Goal: Transaction & Acquisition: Purchase product/service

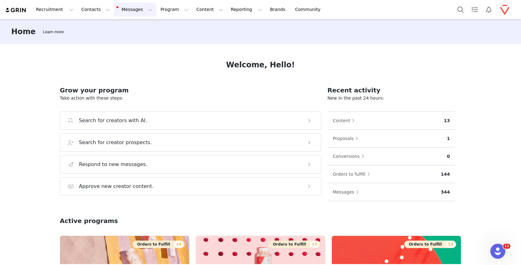
click at [130, 8] on button "Messages Messages" at bounding box center [135, 10] width 42 height 14
click at [90, 5] on button "Contacts Contacts" at bounding box center [96, 10] width 36 height 14
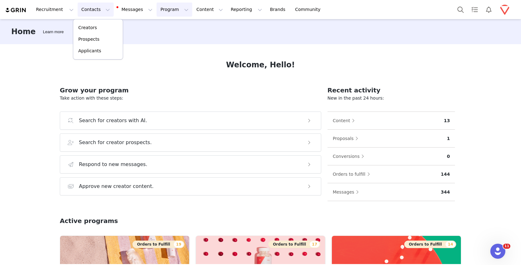
click at [174, 12] on button "Program Program" at bounding box center [175, 10] width 36 height 14
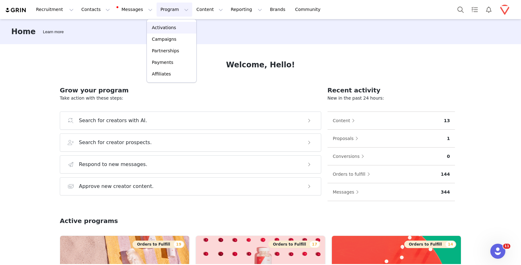
click at [165, 28] on p "Activations" at bounding box center [164, 27] width 24 height 7
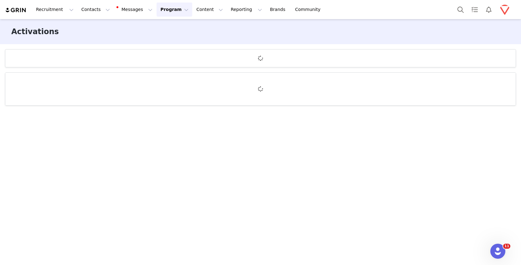
click at [169, 9] on button "Program Program" at bounding box center [175, 10] width 36 height 14
click at [164, 40] on p "Campaigns" at bounding box center [164, 39] width 24 height 7
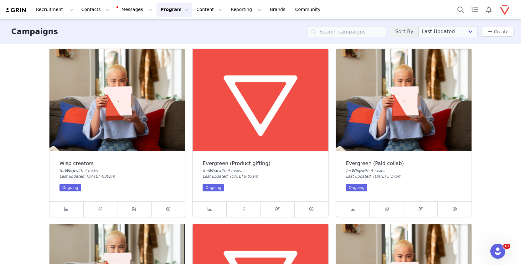
click at [74, 142] on img at bounding box center [117, 100] width 136 height 102
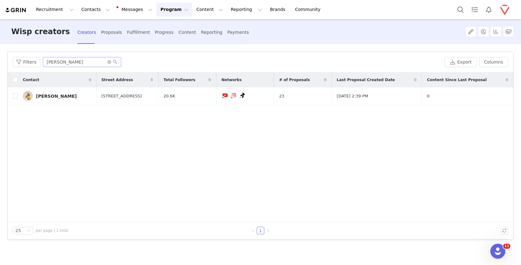
click at [110, 62] on span at bounding box center [112, 62] width 10 height 4
click at [108, 62] on icon "icon: close-circle" at bounding box center [109, 62] width 4 height 4
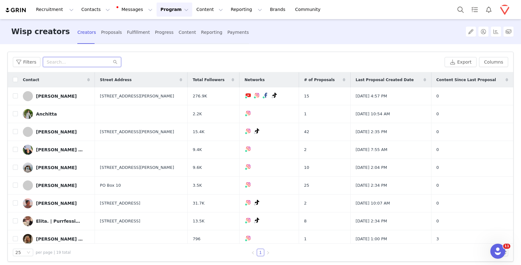
click at [48, 61] on input "text" at bounding box center [82, 62] width 78 height 10
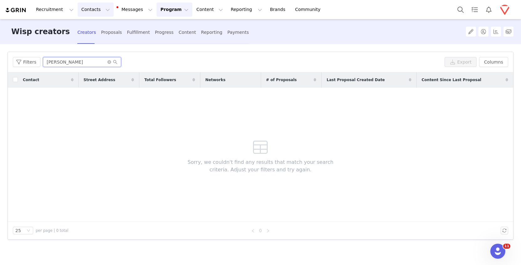
type input "[PERSON_NAME]"
click at [85, 8] on button "Contacts Contacts" at bounding box center [96, 10] width 36 height 14
click at [91, 28] on p "Creators" at bounding box center [87, 27] width 19 height 7
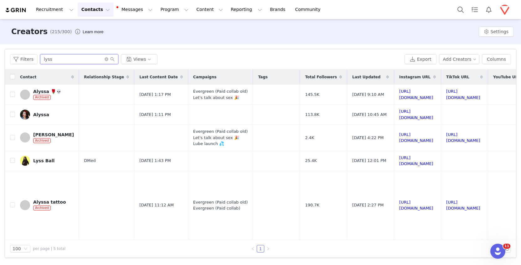
click at [54, 59] on input "lyss" at bounding box center [79, 59] width 78 height 10
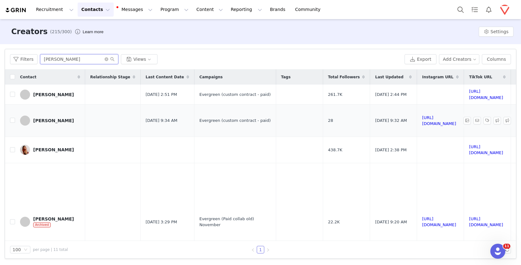
type input "[PERSON_NAME]"
click at [44, 126] on link "[PERSON_NAME]" at bounding box center [50, 121] width 60 height 10
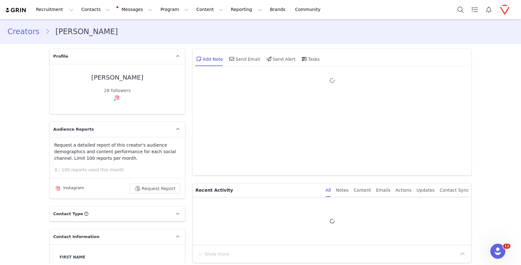
type input "+1 ([GEOGRAPHIC_DATA])"
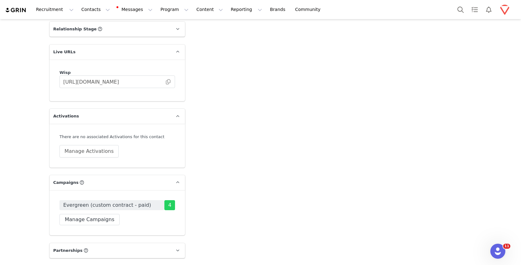
scroll to position [955, 0]
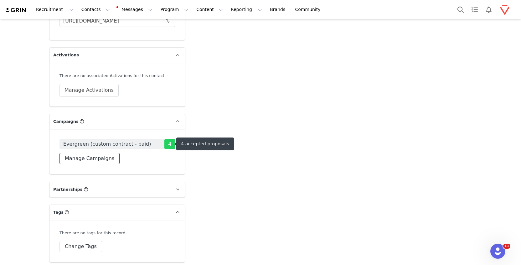
click at [96, 158] on button "Manage Campaigns" at bounding box center [89, 158] width 60 height 11
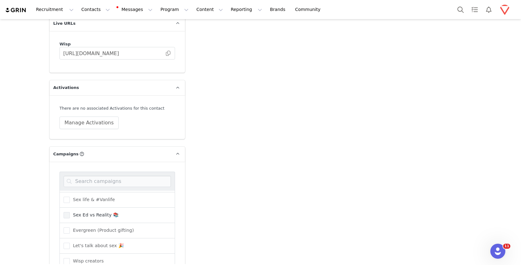
scroll to position [954, 0]
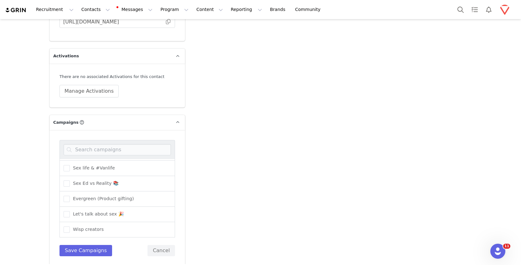
click at [103, 229] on div "Wisp creators" at bounding box center [117, 229] width 116 height 15
click at [65, 229] on span at bounding box center [67, 229] width 6 height 6
click at [70, 226] on input "Wisp creators" at bounding box center [70, 226] width 0 height 0
click at [75, 252] on button "Save Campaigns" at bounding box center [85, 250] width 53 height 11
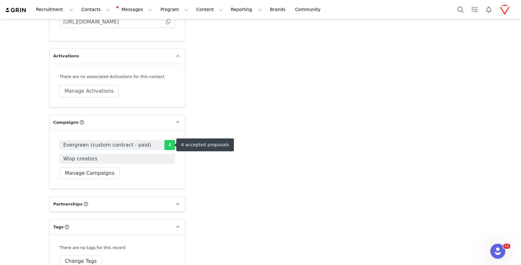
click at [104, 147] on span "Evergreen (custom contract - paid)" at bounding box center [107, 145] width 88 height 8
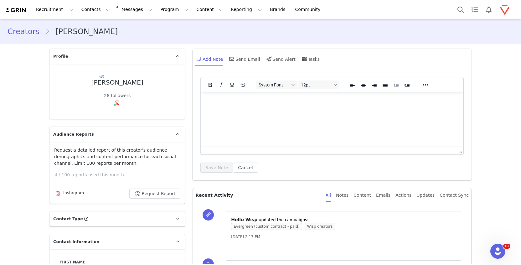
type input "+1 ([GEOGRAPHIC_DATA])"
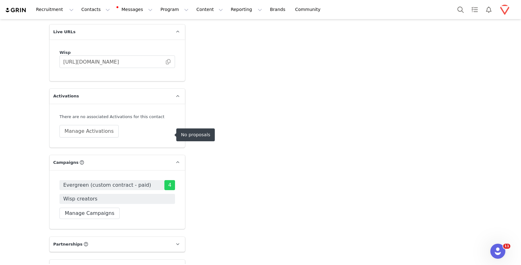
scroll to position [978, 0]
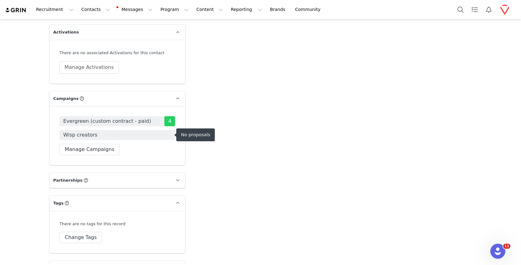
click at [96, 133] on span "Wisp creators" at bounding box center [117, 135] width 116 height 10
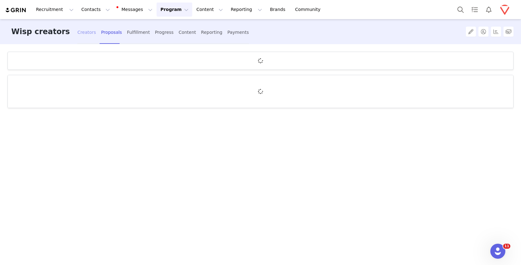
click at [77, 35] on div "Creators" at bounding box center [86, 32] width 19 height 17
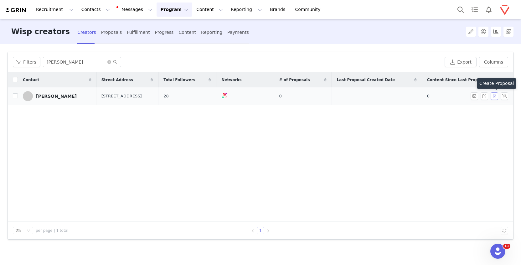
click at [496, 96] on button "button" at bounding box center [495, 96] width 8 height 8
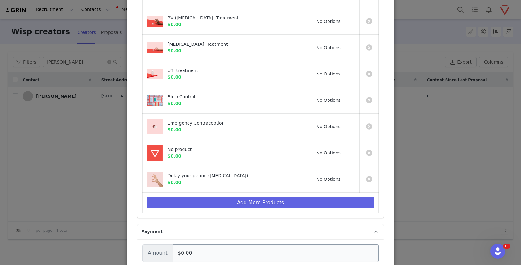
scroll to position [214, 0]
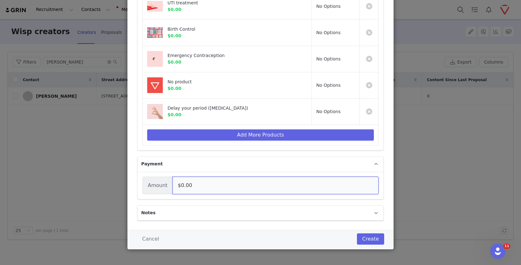
click at [177, 188] on input "$0.00" at bounding box center [276, 186] width 206 height 18
click at [178, 184] on input "$0.00" at bounding box center [276, 186] width 206 height 18
type input "$1,400.00"
click at [371, 236] on button "Create" at bounding box center [370, 238] width 27 height 11
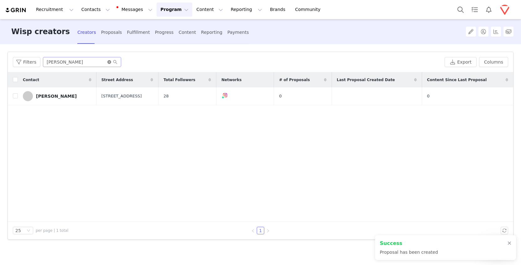
click at [108, 61] on icon "icon: close-circle" at bounding box center [109, 62] width 4 height 4
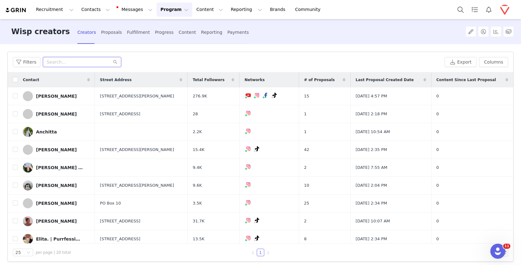
click at [63, 61] on input "text" at bounding box center [82, 62] width 78 height 10
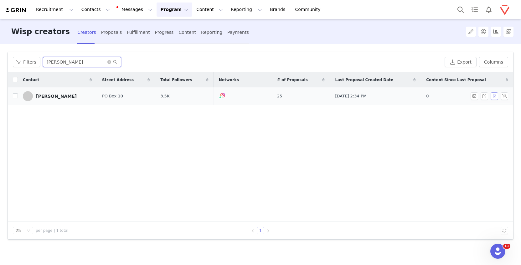
type input "[PERSON_NAME]"
click at [494, 98] on button "button" at bounding box center [495, 96] width 8 height 8
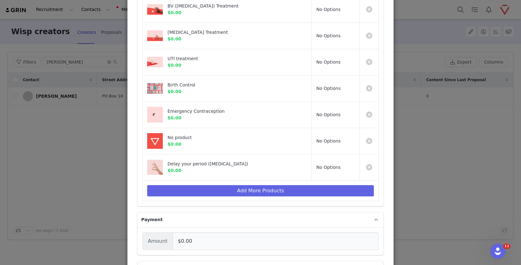
scroll to position [172, 0]
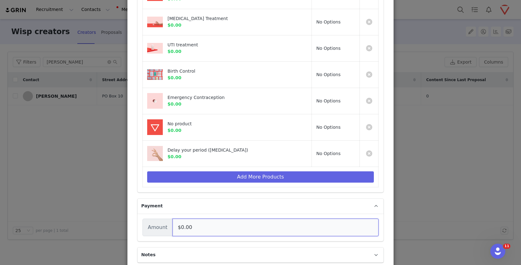
click at [176, 227] on input "$0.00" at bounding box center [276, 228] width 206 height 18
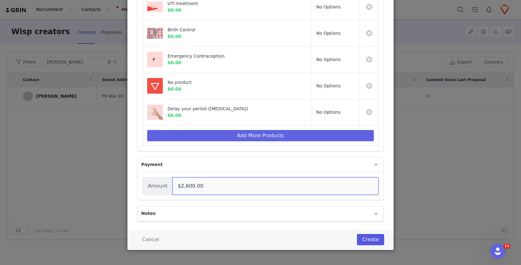
scroll to position [214, 0]
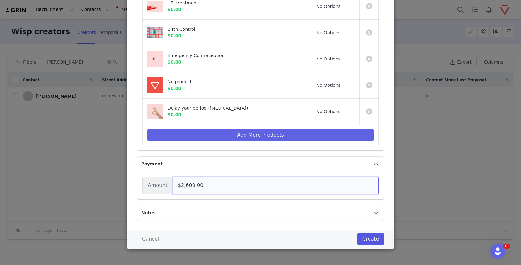
type input "$2,600.00"
click at [379, 242] on button "Create" at bounding box center [370, 238] width 27 height 11
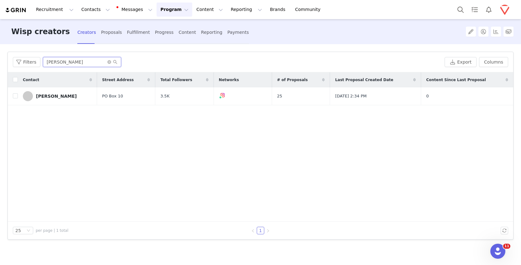
click at [74, 64] on input "[PERSON_NAME]" at bounding box center [82, 62] width 78 height 10
type input "soph"
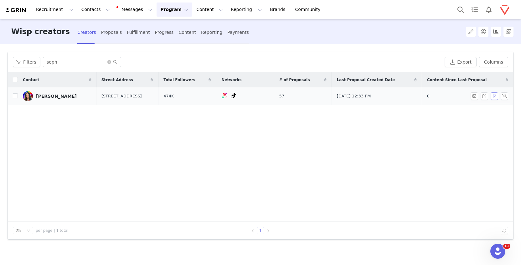
click at [496, 96] on button "button" at bounding box center [495, 96] width 8 height 8
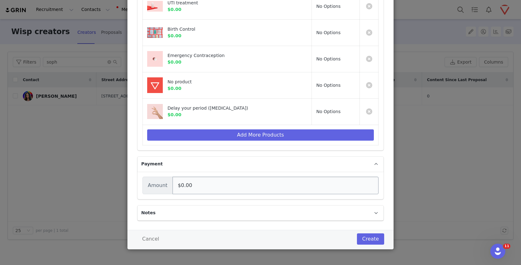
drag, startPoint x: 183, startPoint y: 194, endPoint x: 175, endPoint y: 184, distance: 12.7
click at [183, 194] on div "Amount $0.00" at bounding box center [260, 186] width 246 height 28
click at [176, 185] on input "$0.00" at bounding box center [276, 186] width 206 height 18
click at [177, 185] on input "$0.00" at bounding box center [276, 186] width 206 height 18
type input "$2,800.00"
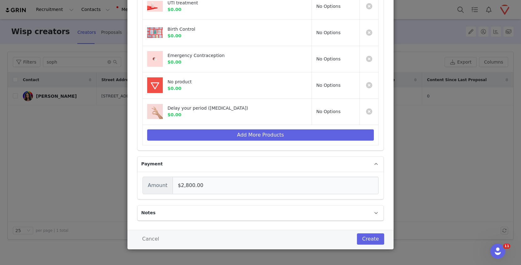
click at [373, 247] on div "Cancel Create" at bounding box center [260, 239] width 266 height 19
click at [370, 240] on button "Create" at bounding box center [370, 238] width 27 height 11
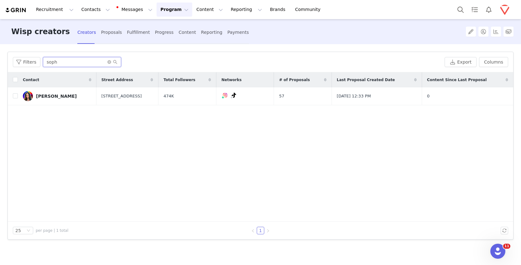
click at [56, 65] on input "soph" at bounding box center [82, 62] width 78 height 10
type input "elita"
click at [493, 97] on button "button" at bounding box center [495, 96] width 8 height 8
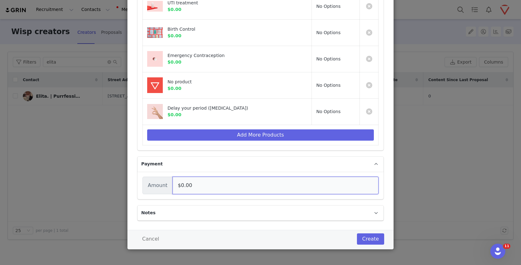
click at [177, 183] on input "$0.00" at bounding box center [276, 186] width 206 height 18
type input "$800.00"
click at [362, 235] on button "Create" at bounding box center [370, 238] width 27 height 11
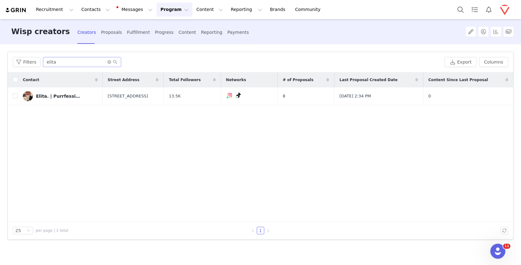
click at [111, 60] on span at bounding box center [112, 62] width 10 height 4
click at [109, 61] on icon "icon: close-circle" at bounding box center [109, 62] width 4 height 4
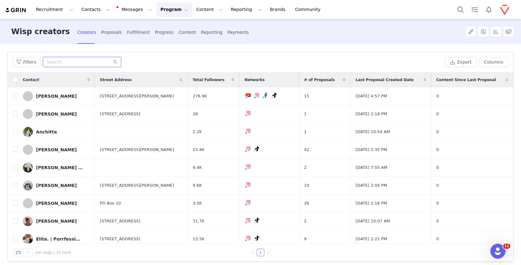
click at [90, 63] on input "text" at bounding box center [82, 62] width 78 height 10
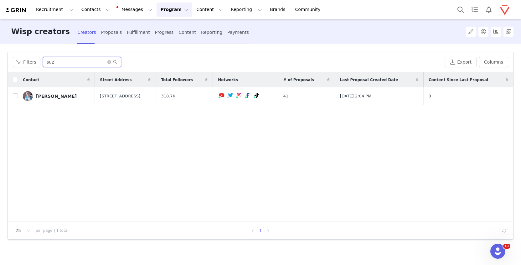
type input "suz"
click at [494, 96] on button "button" at bounding box center [495, 96] width 8 height 8
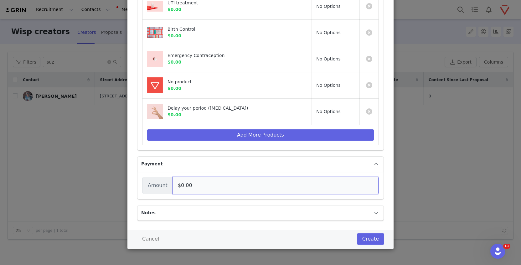
click at [180, 188] on input "$0.00" at bounding box center [276, 186] width 206 height 18
click at [179, 186] on input "$0.00" at bounding box center [276, 186] width 206 height 18
click at [177, 186] on input "$0.00" at bounding box center [276, 186] width 206 height 18
type input "$600.00"
click at [372, 236] on button "Create" at bounding box center [370, 238] width 27 height 11
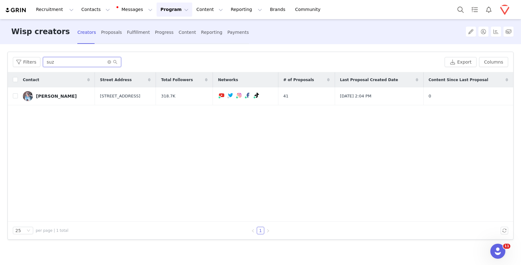
click at [66, 61] on input "suz" at bounding box center [82, 62] width 78 height 10
type input "[PERSON_NAME]"
click at [493, 97] on button "button" at bounding box center [495, 96] width 8 height 8
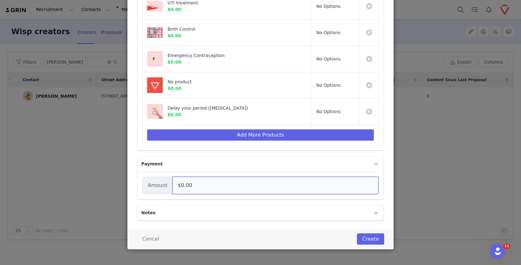
drag, startPoint x: 182, startPoint y: 188, endPoint x: 177, endPoint y: 185, distance: 5.9
click at [182, 188] on input "$0.00" at bounding box center [276, 186] width 206 height 18
click at [176, 185] on input "$0.00" at bounding box center [276, 186] width 206 height 18
type input "$1,200.00"
click at [376, 239] on button "Create" at bounding box center [370, 238] width 27 height 11
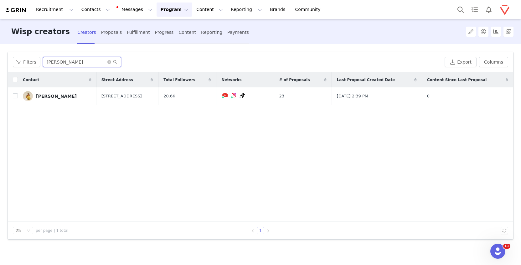
click at [62, 64] on input "[PERSON_NAME]" at bounding box center [82, 62] width 78 height 10
type input "ellie"
click at [494, 98] on button "button" at bounding box center [495, 96] width 8 height 8
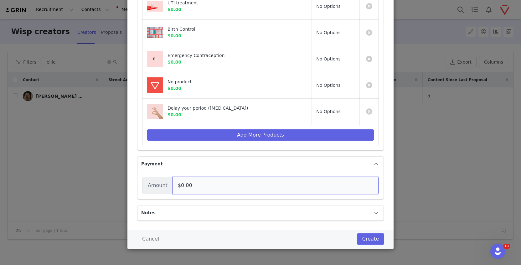
click at [179, 186] on input "$0.00" at bounding box center [276, 186] width 206 height 18
click at [177, 184] on input "$0.00" at bounding box center [276, 186] width 206 height 18
type input "$1,200.00"
click at [381, 240] on div "Cancel Create" at bounding box center [260, 239] width 266 height 19
click at [376, 237] on button "Create" at bounding box center [370, 238] width 27 height 11
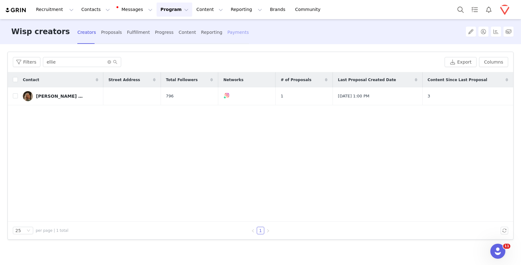
click at [227, 34] on div "Payments" at bounding box center [238, 32] width 22 height 17
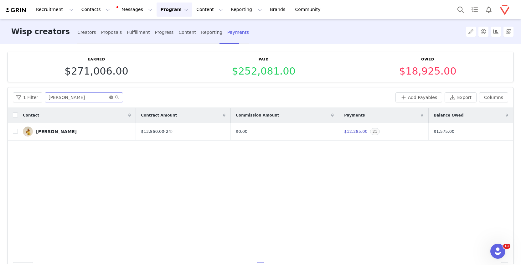
click at [111, 99] on icon "icon: close-circle" at bounding box center [111, 98] width 4 height 4
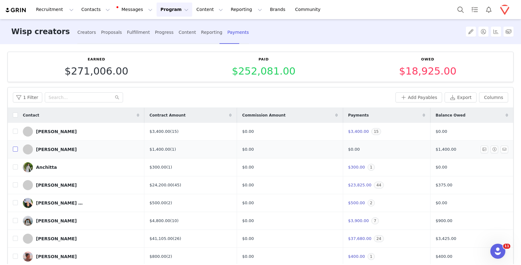
click at [15, 149] on input "checkbox" at bounding box center [15, 149] width 5 height 5
checkbox input "true"
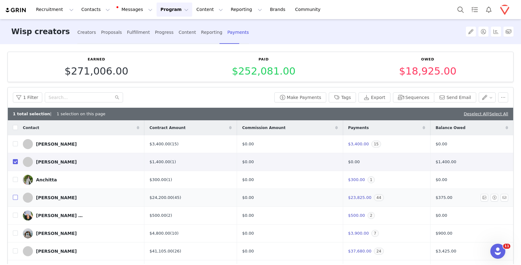
click at [15, 199] on input "checkbox" at bounding box center [15, 197] width 5 height 5
click at [16, 199] on input "checkbox" at bounding box center [15, 197] width 5 height 5
checkbox input "false"
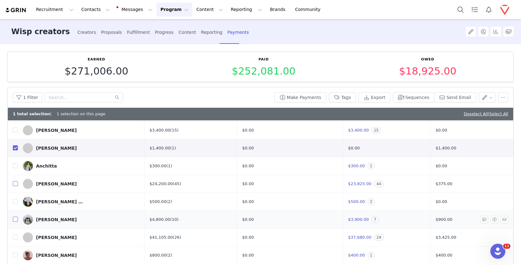
scroll to position [23, 0]
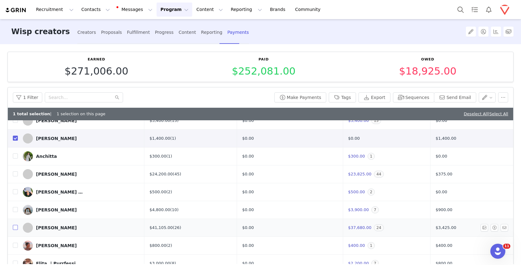
click at [17, 227] on input "checkbox" at bounding box center [15, 227] width 5 height 5
checkbox input "true"
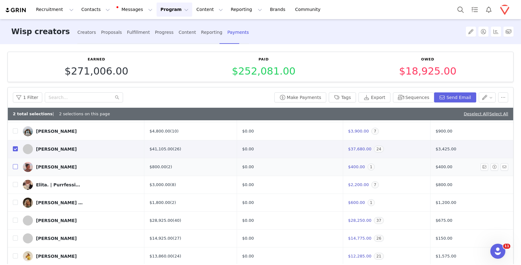
scroll to position [126, 0]
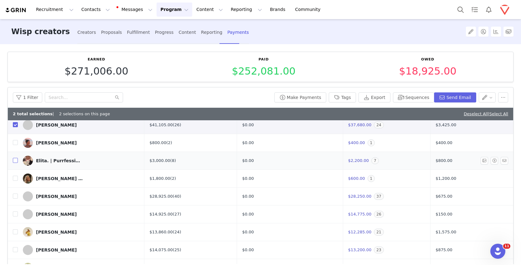
click at [15, 162] on input "checkbox" at bounding box center [15, 160] width 5 height 5
checkbox input "true"
click at [16, 178] on input "checkbox" at bounding box center [15, 178] width 5 height 5
checkbox input "true"
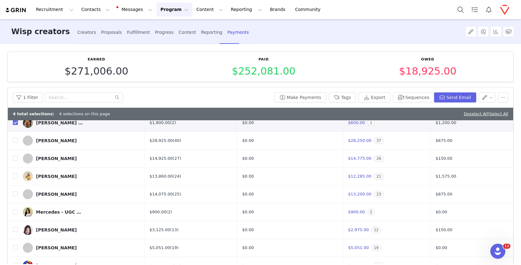
scroll to position [182, 0]
click at [16, 175] on input "checkbox" at bounding box center [15, 175] width 5 height 5
checkbox input "true"
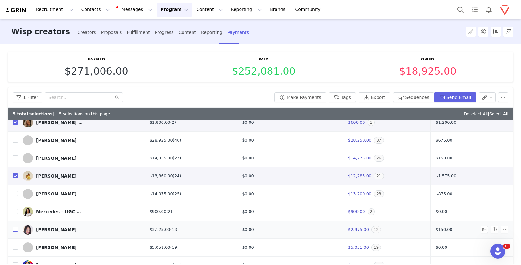
click at [15, 229] on input "checkbox" at bounding box center [15, 229] width 5 height 5
checkbox input "false"
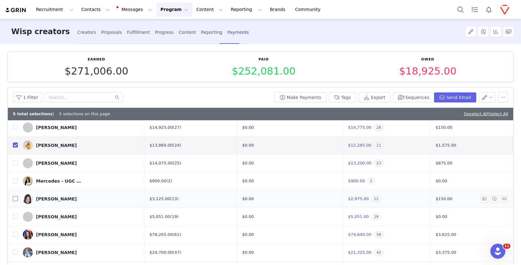
scroll to position [213, 0]
drag, startPoint x: 13, startPoint y: 237, endPoint x: 15, endPoint y: 246, distance: 8.7
click at [13, 237] on td at bounding box center [13, 234] width 10 height 18
click at [18, 234] on td "[PERSON_NAME]" at bounding box center [81, 234] width 127 height 18
click at [16, 236] on input "checkbox" at bounding box center [15, 233] width 5 height 5
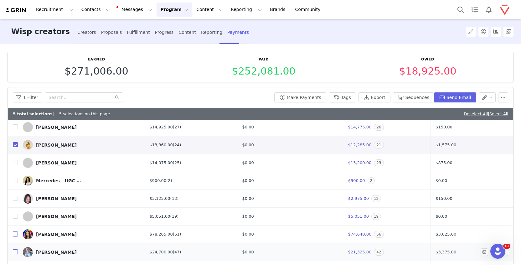
checkbox input "true"
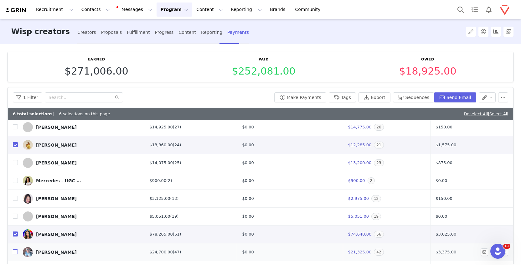
click at [17, 253] on input "checkbox" at bounding box center [15, 251] width 5 height 5
checkbox input "true"
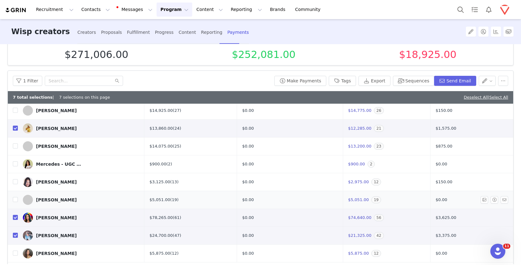
scroll to position [40, 0]
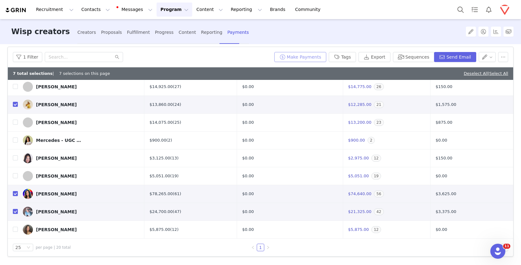
click at [287, 57] on button "Make Payments" at bounding box center [300, 57] width 52 height 10
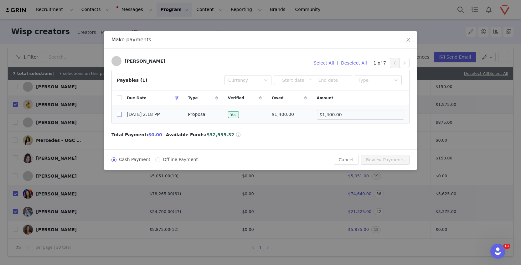
click at [117, 115] on input "checkbox" at bounding box center [119, 114] width 5 height 5
checkbox input "true"
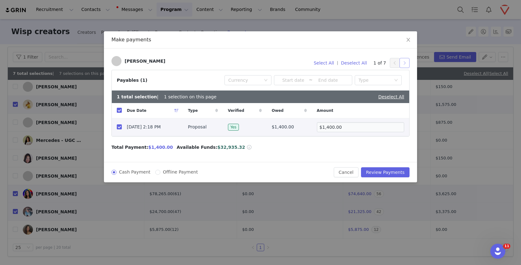
click at [400, 61] on button "button" at bounding box center [405, 63] width 10 height 10
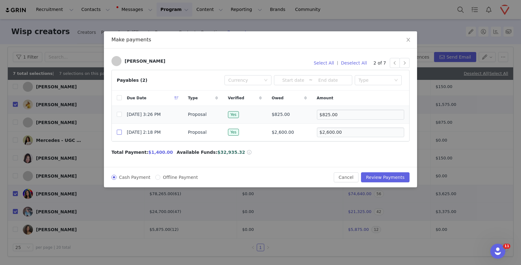
drag, startPoint x: 118, startPoint y: 132, endPoint x: 134, endPoint y: 129, distance: 16.0
click at [119, 132] on input "checkbox" at bounding box center [119, 132] width 5 height 5
checkbox input "true"
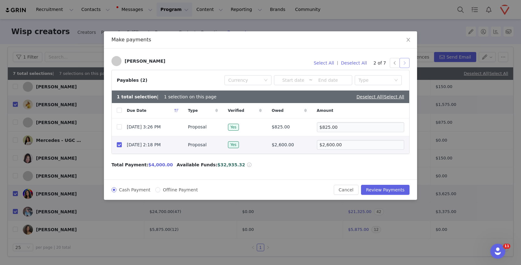
click at [403, 65] on button "button" at bounding box center [405, 63] width 10 height 10
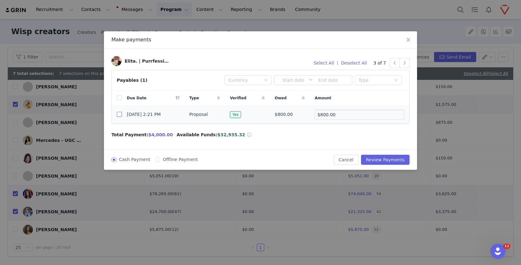
click at [118, 112] on input "checkbox" at bounding box center [119, 114] width 5 height 5
checkbox input "true"
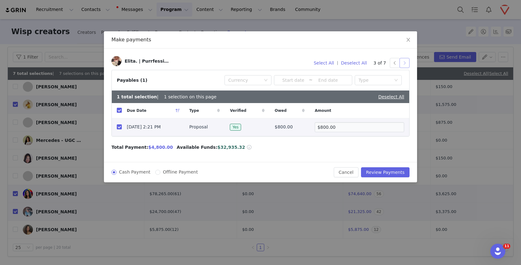
click at [406, 62] on button "button" at bounding box center [405, 63] width 10 height 10
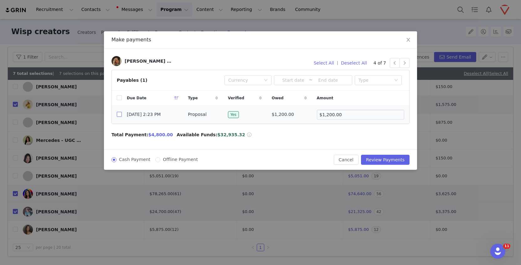
click at [120, 116] on input "checkbox" at bounding box center [119, 114] width 5 height 5
checkbox input "true"
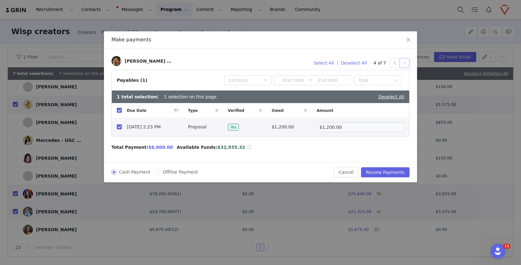
click at [407, 63] on button "button" at bounding box center [405, 63] width 10 height 10
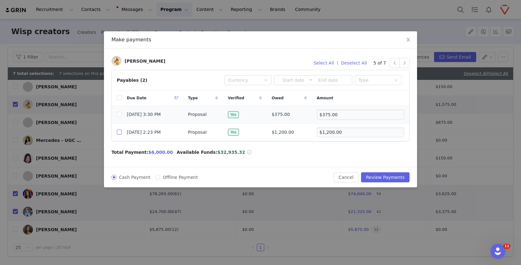
click at [119, 131] on input "checkbox" at bounding box center [119, 132] width 5 height 5
checkbox input "true"
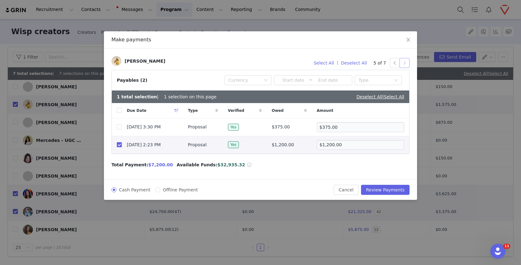
click at [405, 65] on button "button" at bounding box center [405, 63] width 10 height 10
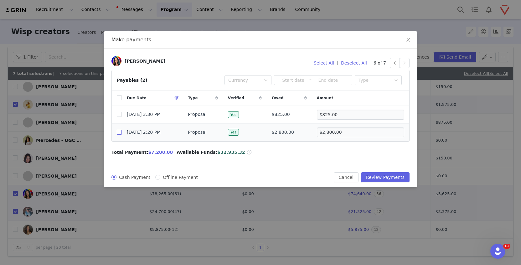
click at [119, 133] on input "checkbox" at bounding box center [119, 132] width 5 height 5
checkbox input "true"
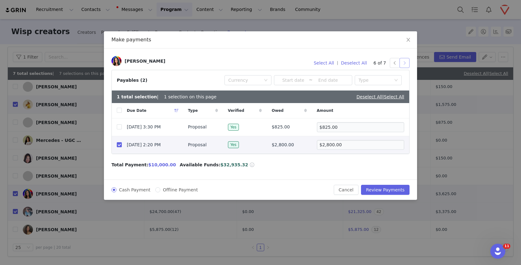
click at [406, 64] on button "button" at bounding box center [405, 63] width 10 height 10
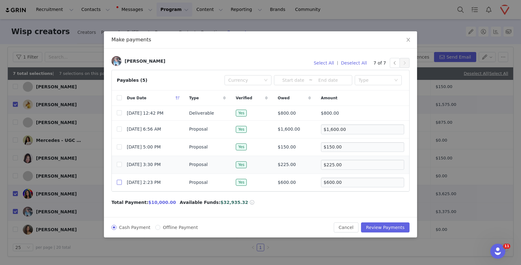
click at [118, 182] on input "checkbox" at bounding box center [119, 182] width 5 height 5
checkbox input "true"
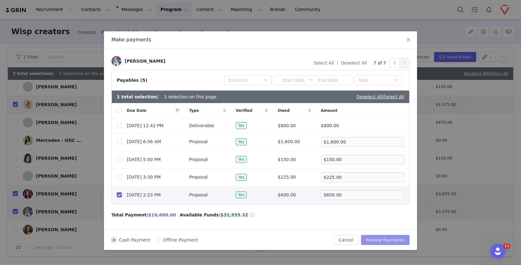
click at [388, 241] on button "Review Payments" at bounding box center [385, 240] width 49 height 10
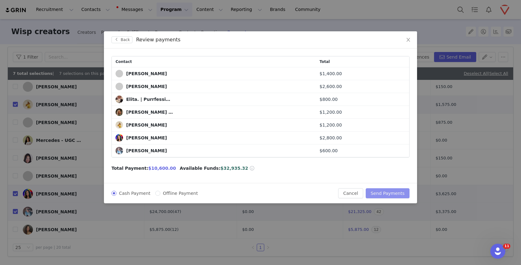
click at [396, 188] on button "Send Payments" at bounding box center [388, 193] width 44 height 10
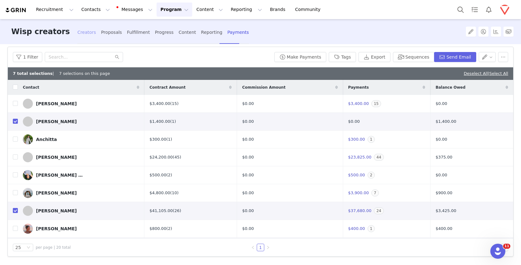
click at [77, 31] on div "Creators" at bounding box center [86, 32] width 19 height 17
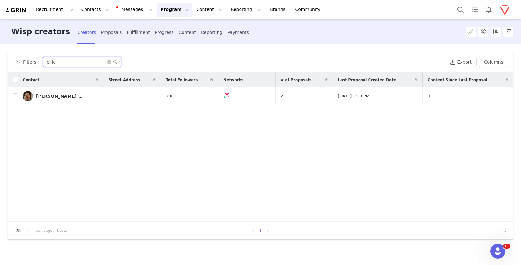
drag, startPoint x: 63, startPoint y: 63, endPoint x: 17, endPoint y: 54, distance: 47.0
click at [17, 54] on div "Filters ellie Export Columns" at bounding box center [260, 62] width 505 height 20
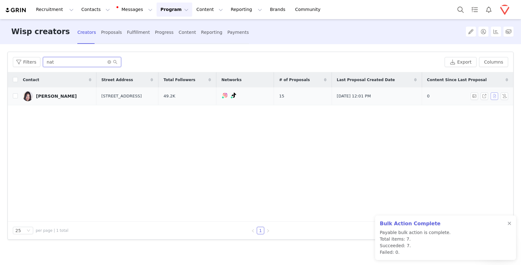
type input "nat"
click at [495, 95] on button "button" at bounding box center [495, 96] width 8 height 8
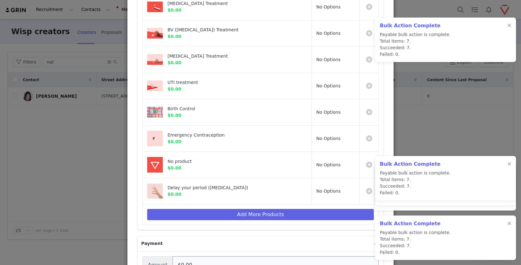
scroll to position [214, 0]
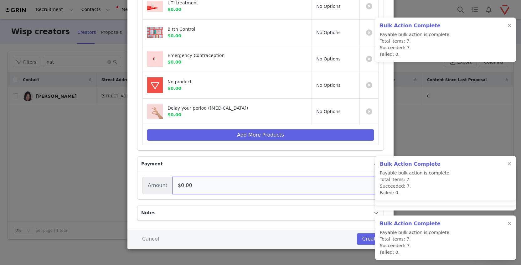
click at [178, 182] on input "$0.00" at bounding box center [276, 186] width 206 height 18
click at [177, 185] on input "$0.00" at bounding box center [276, 186] width 206 height 18
type input "$1,000.00"
click at [367, 240] on button "Create" at bounding box center [370, 238] width 27 height 11
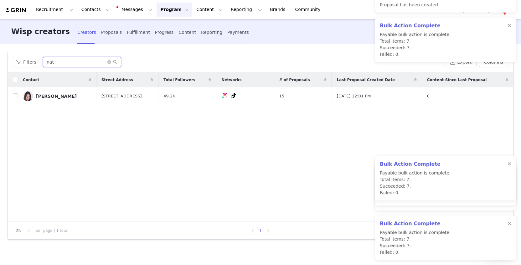
click at [59, 64] on input "nat" at bounding box center [82, 62] width 78 height 10
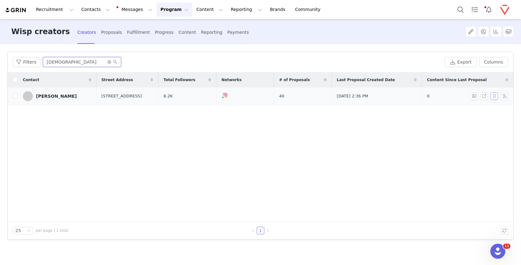
type input "[DEMOGRAPHIC_DATA]"
click at [495, 97] on button "button" at bounding box center [495, 96] width 8 height 8
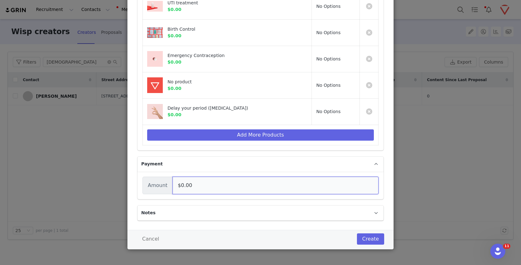
click at [173, 184] on input "$0.00" at bounding box center [276, 186] width 206 height 18
click at [177, 187] on input "$0.00" at bounding box center [276, 186] width 206 height 18
type input "$1,000.00"
click at [372, 237] on button "Create" at bounding box center [370, 238] width 27 height 11
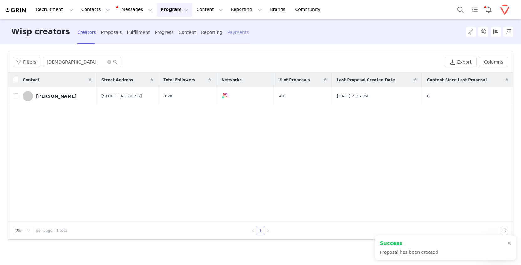
click at [227, 33] on div "Payments" at bounding box center [238, 32] width 22 height 17
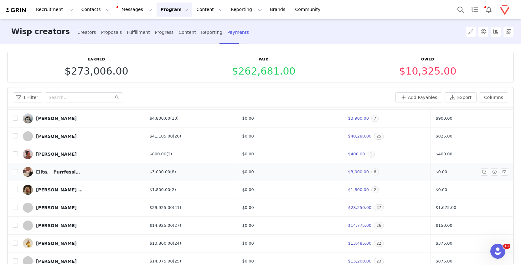
scroll to position [103, 0]
click at [16, 209] on input "checkbox" at bounding box center [15, 206] width 5 height 5
checkbox input "true"
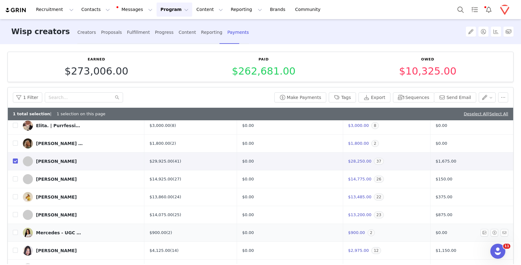
scroll to position [175, 0]
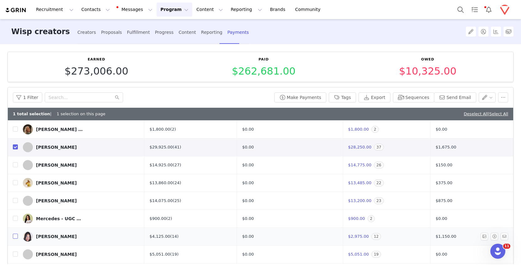
click at [16, 235] on input "checkbox" at bounding box center [15, 236] width 5 height 5
checkbox input "true"
click at [301, 96] on button "Make Payments" at bounding box center [300, 97] width 52 height 10
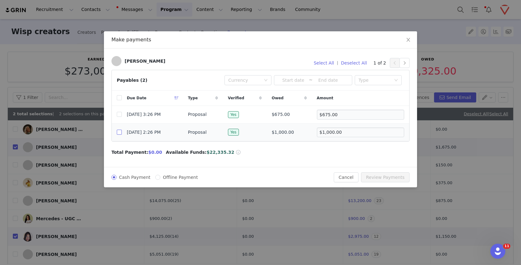
click at [119, 132] on input "checkbox" at bounding box center [119, 132] width 5 height 5
checkbox input "true"
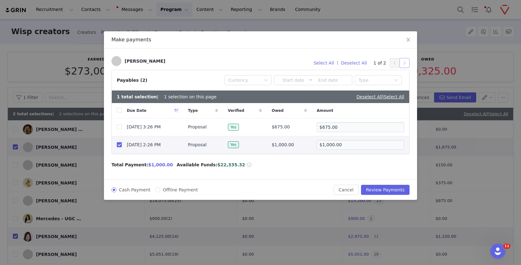
click at [402, 65] on button "button" at bounding box center [405, 63] width 10 height 10
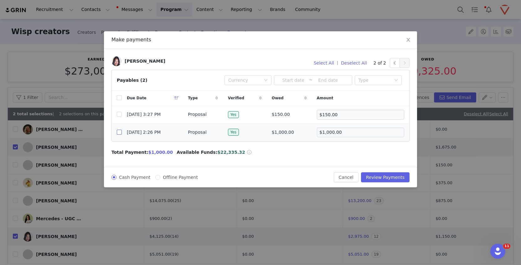
click at [119, 134] on input "checkbox" at bounding box center [119, 132] width 5 height 5
checkbox input "true"
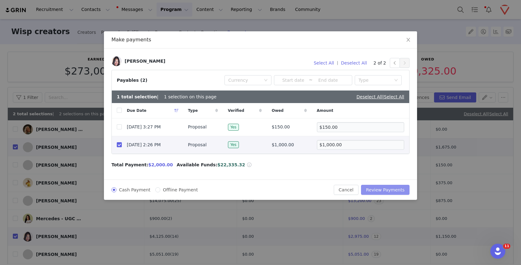
click at [404, 186] on button "Review Payments" at bounding box center [385, 190] width 49 height 10
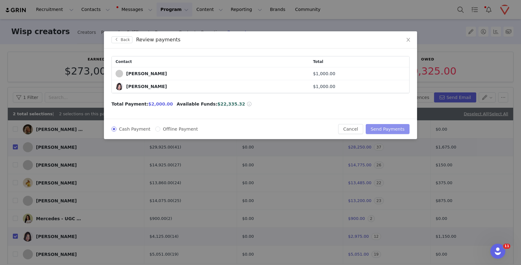
click at [396, 131] on button "Send Payments" at bounding box center [388, 129] width 44 height 10
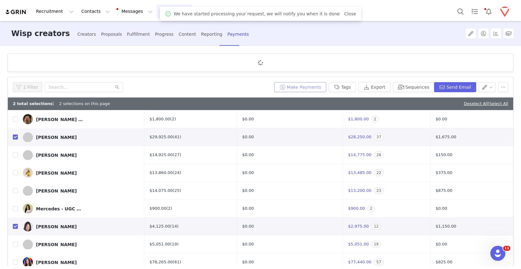
scroll to position [0, 0]
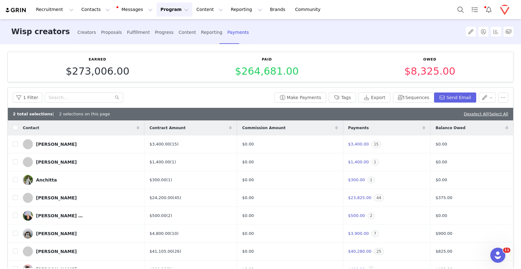
click at [324, 18] on div "Recruitment Recruitment Creator Search Curated Lists Landing Pages Web Extensio…" at bounding box center [260, 9] width 521 height 19
